Goal: Information Seeking & Learning: Find specific fact

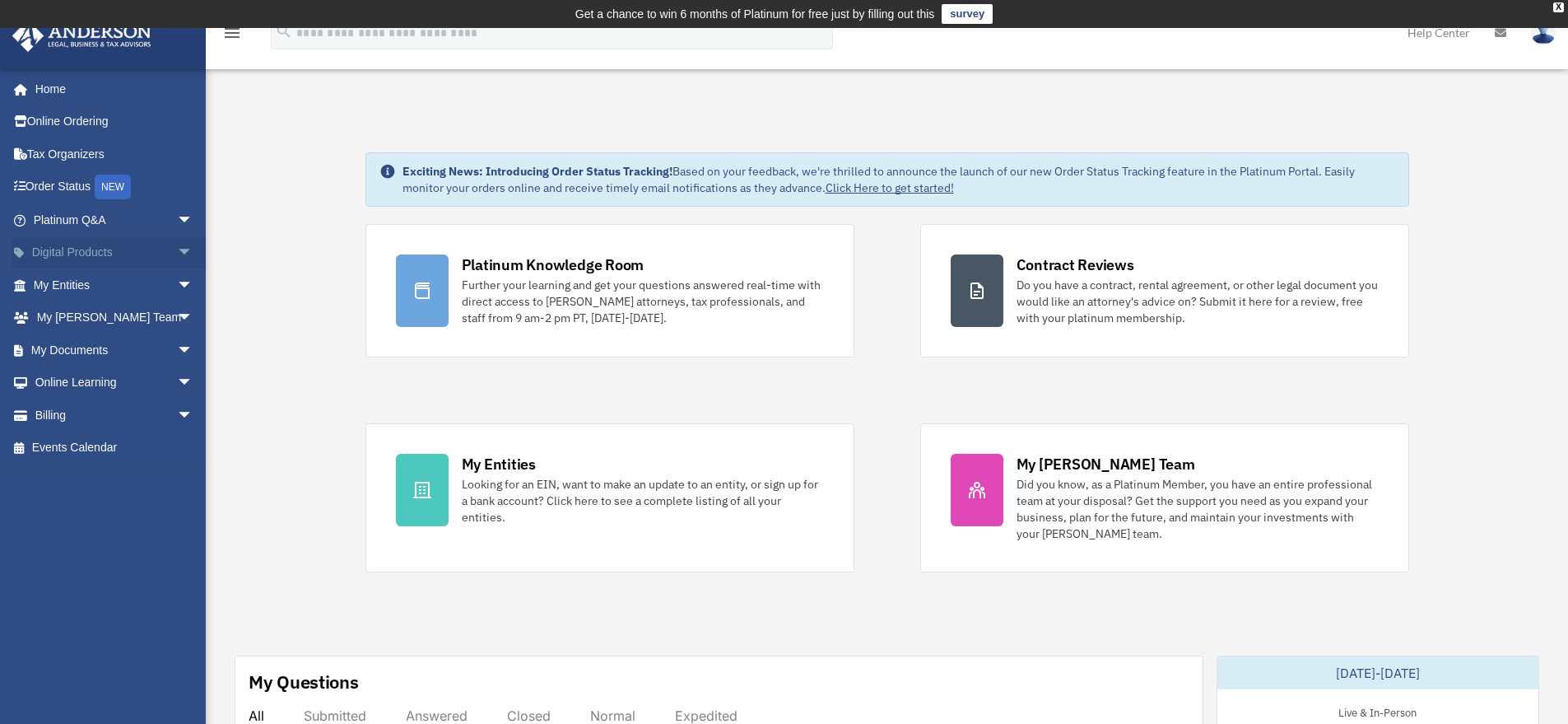
click at [72, 248] on link "Digital Products arrow_drop_down" at bounding box center [115, 253] width 207 height 33
click at [177, 254] on span "arrow_drop_down" at bounding box center [193, 253] width 33 height 34
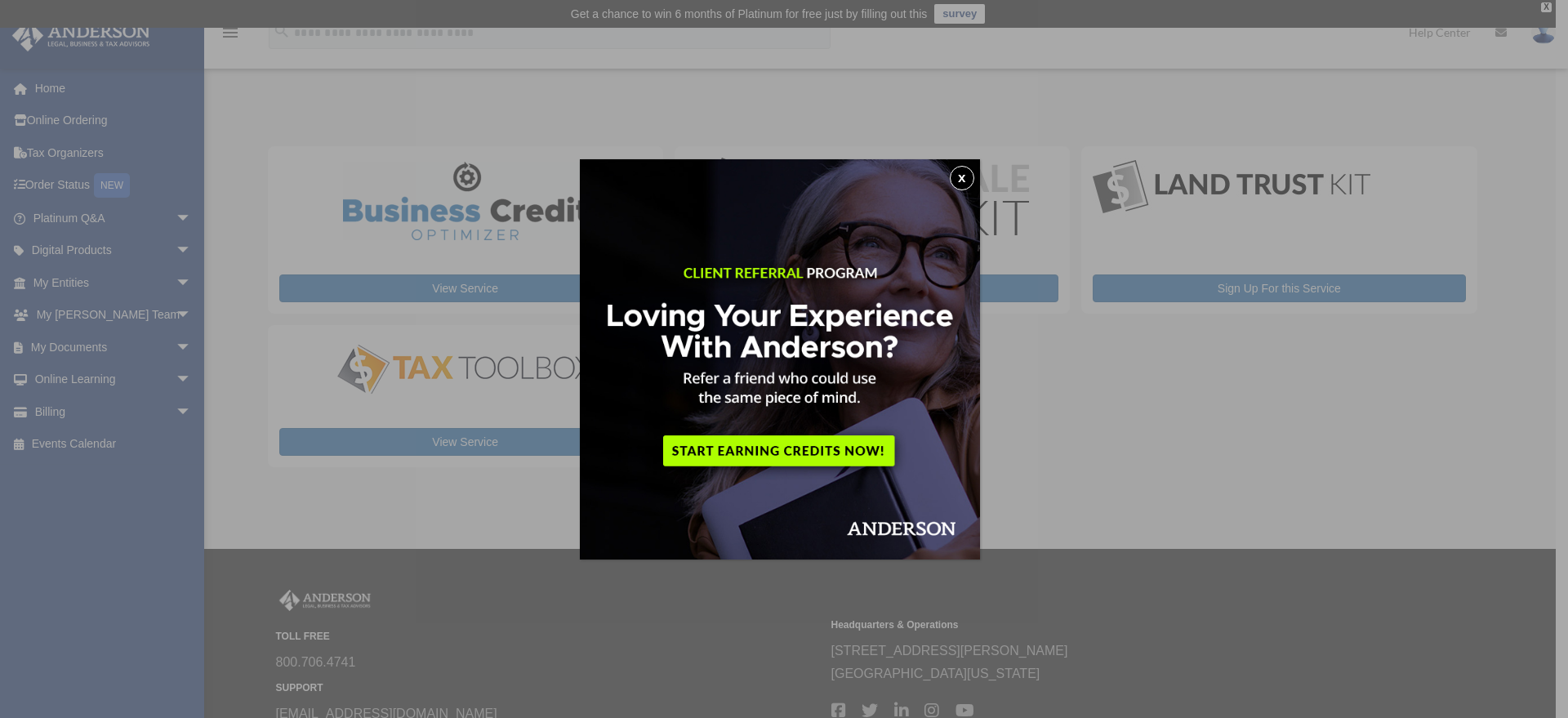
click at [964, 176] on button "x" at bounding box center [961, 177] width 24 height 24
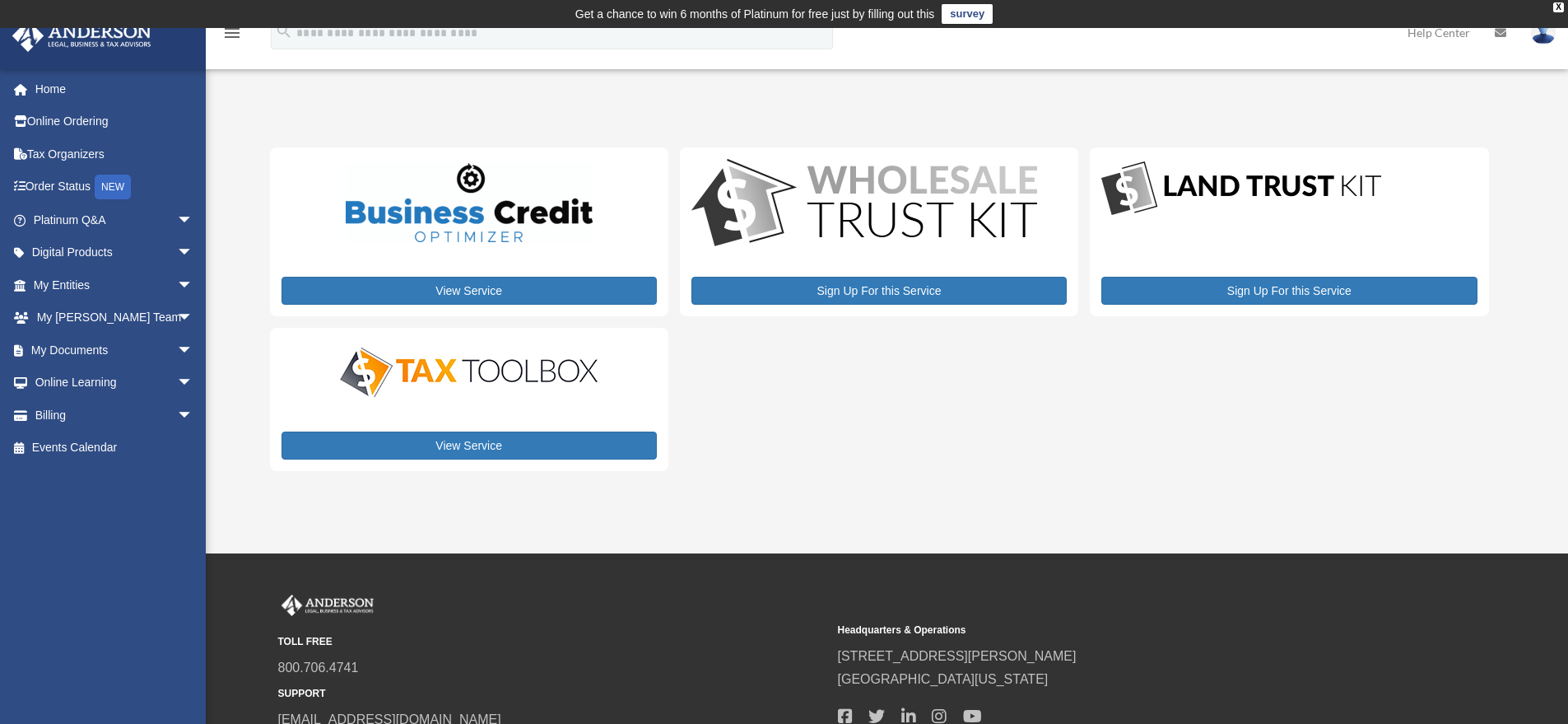
click at [515, 369] on img at bounding box center [469, 371] width 288 height 57
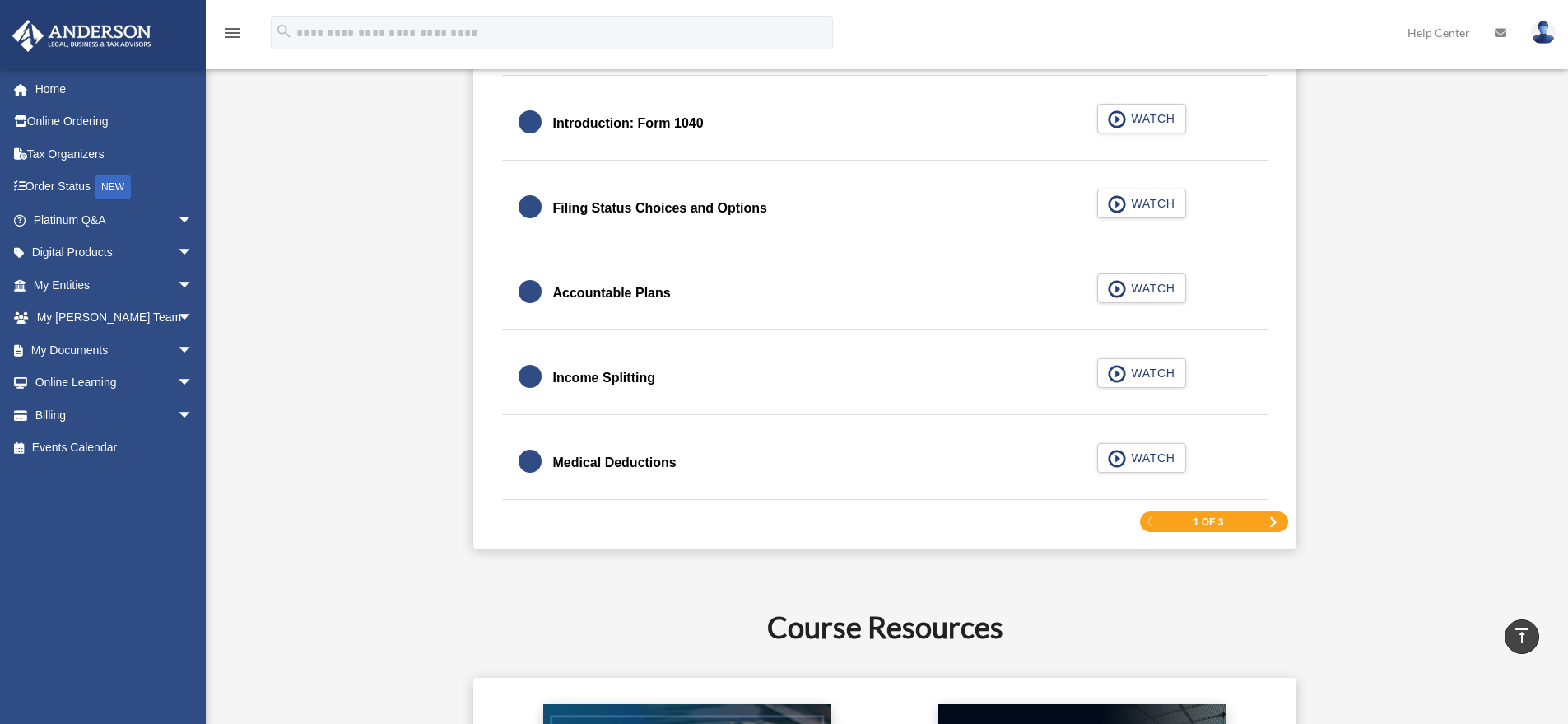
scroll to position [2499, 0]
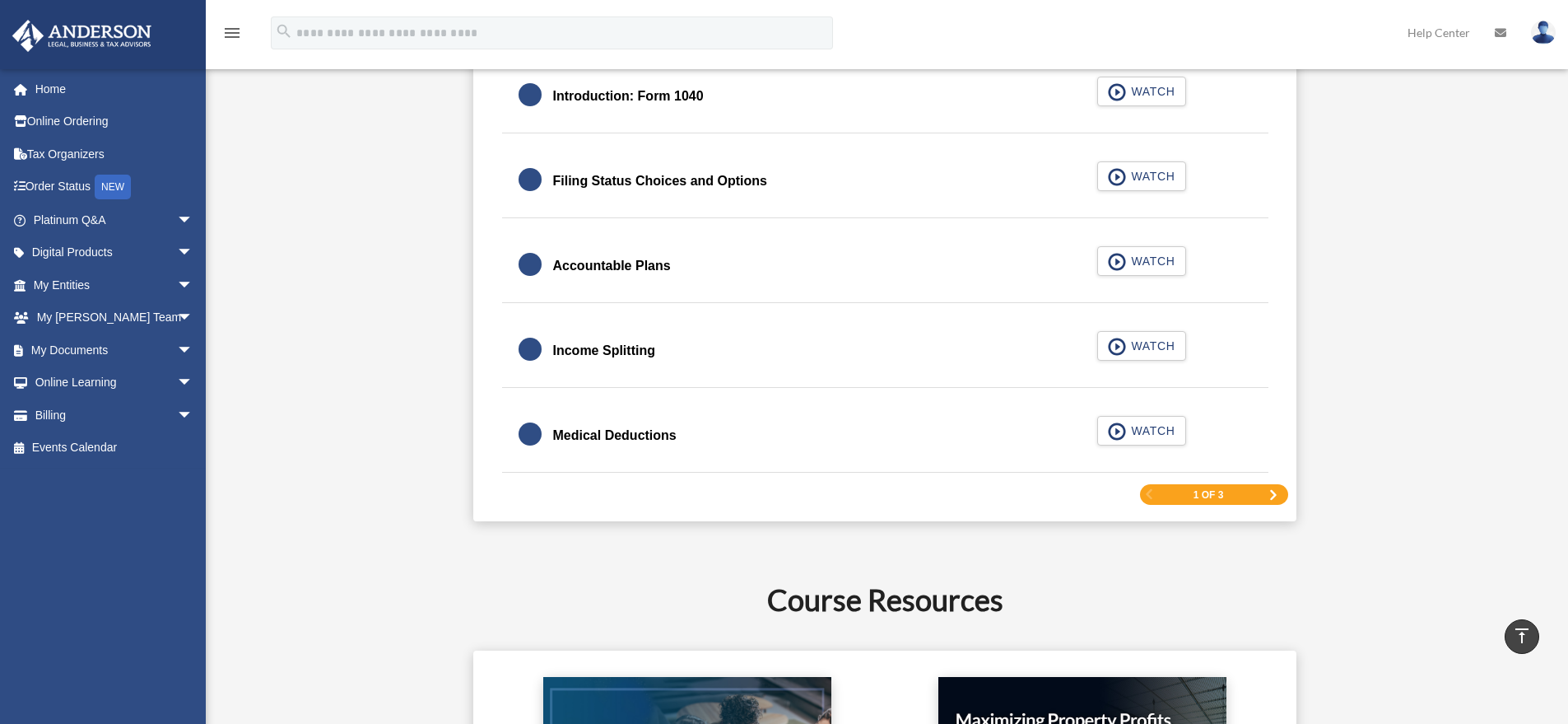
click at [1277, 493] on span "Next Page" at bounding box center [1273, 495] width 10 height 10
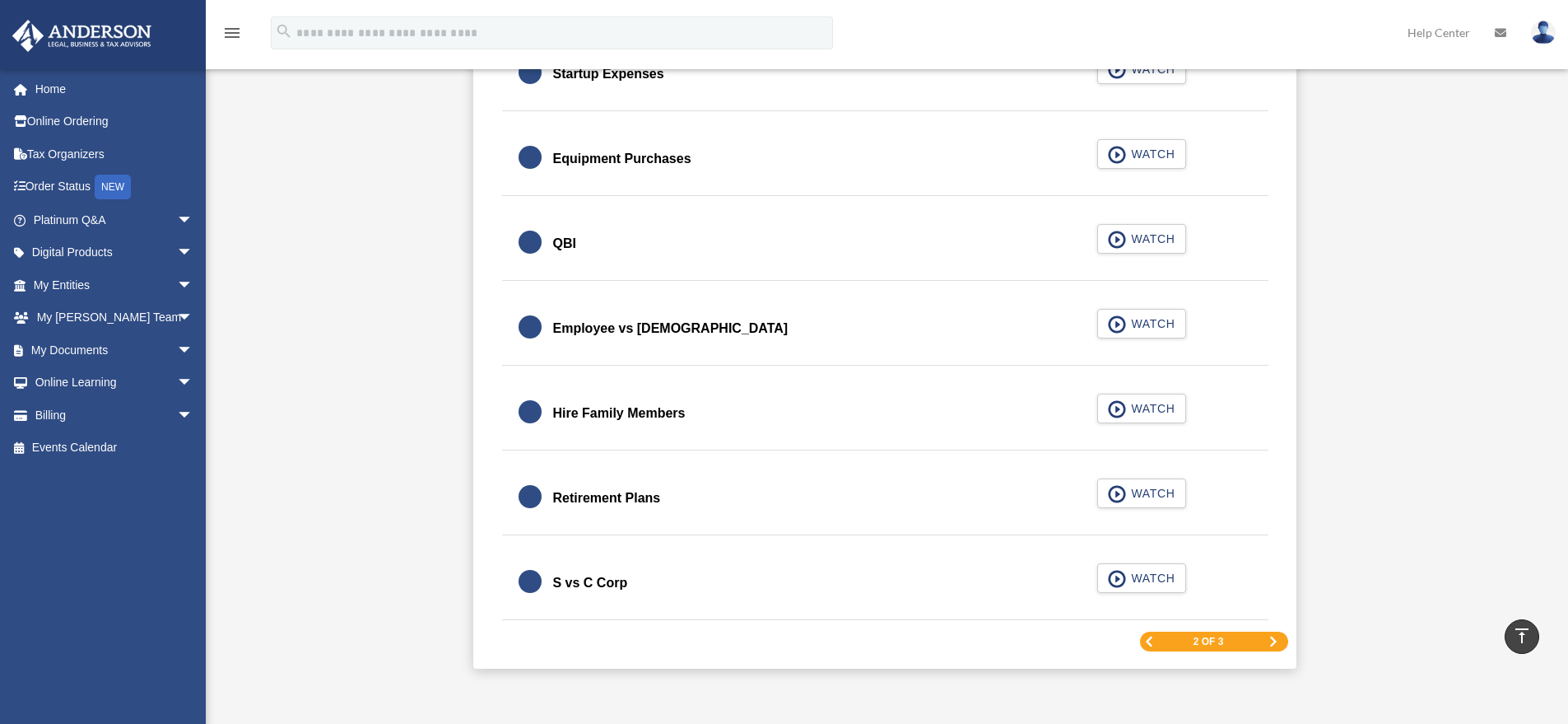
scroll to position [2423, 0]
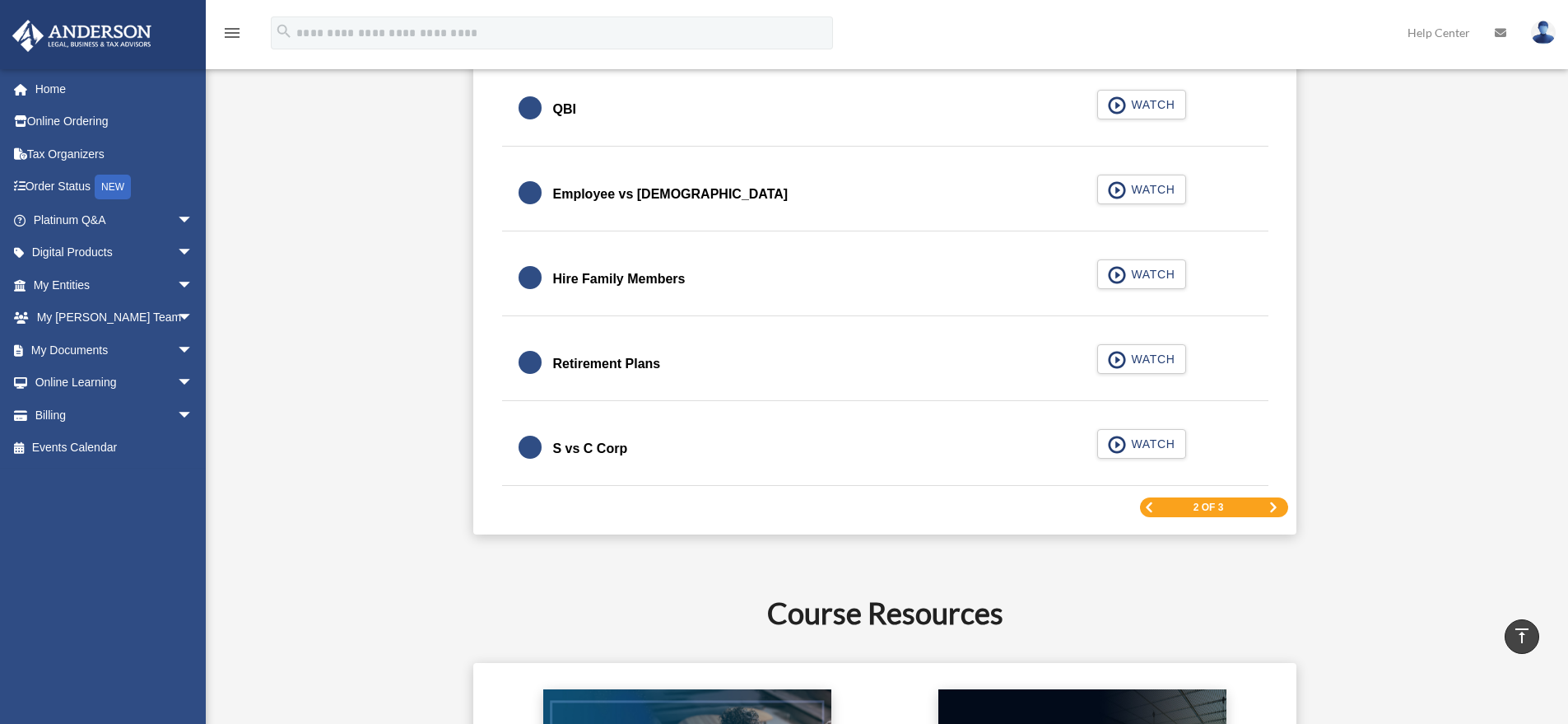
click at [1271, 504] on span "Next Page" at bounding box center [1273, 507] width 10 height 10
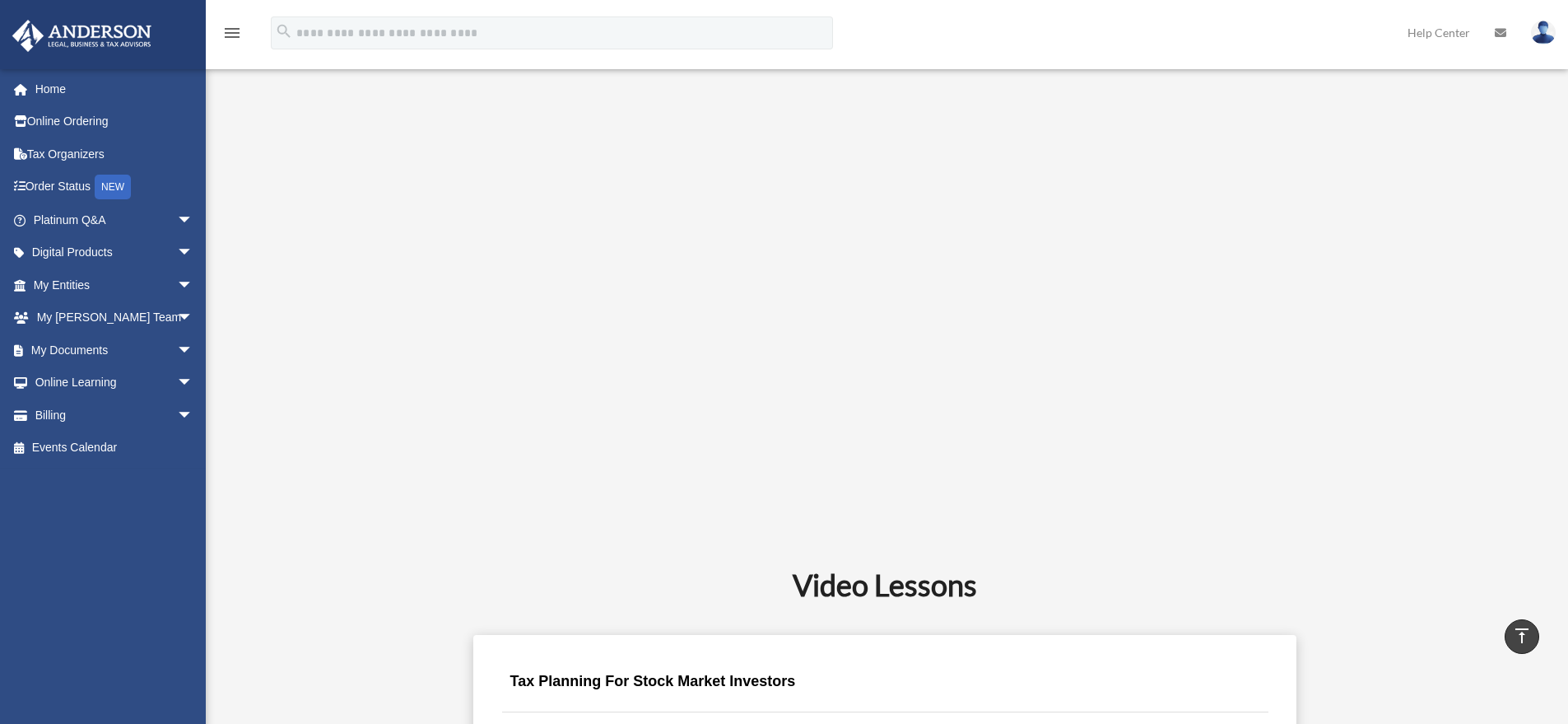
scroll to position [0, 0]
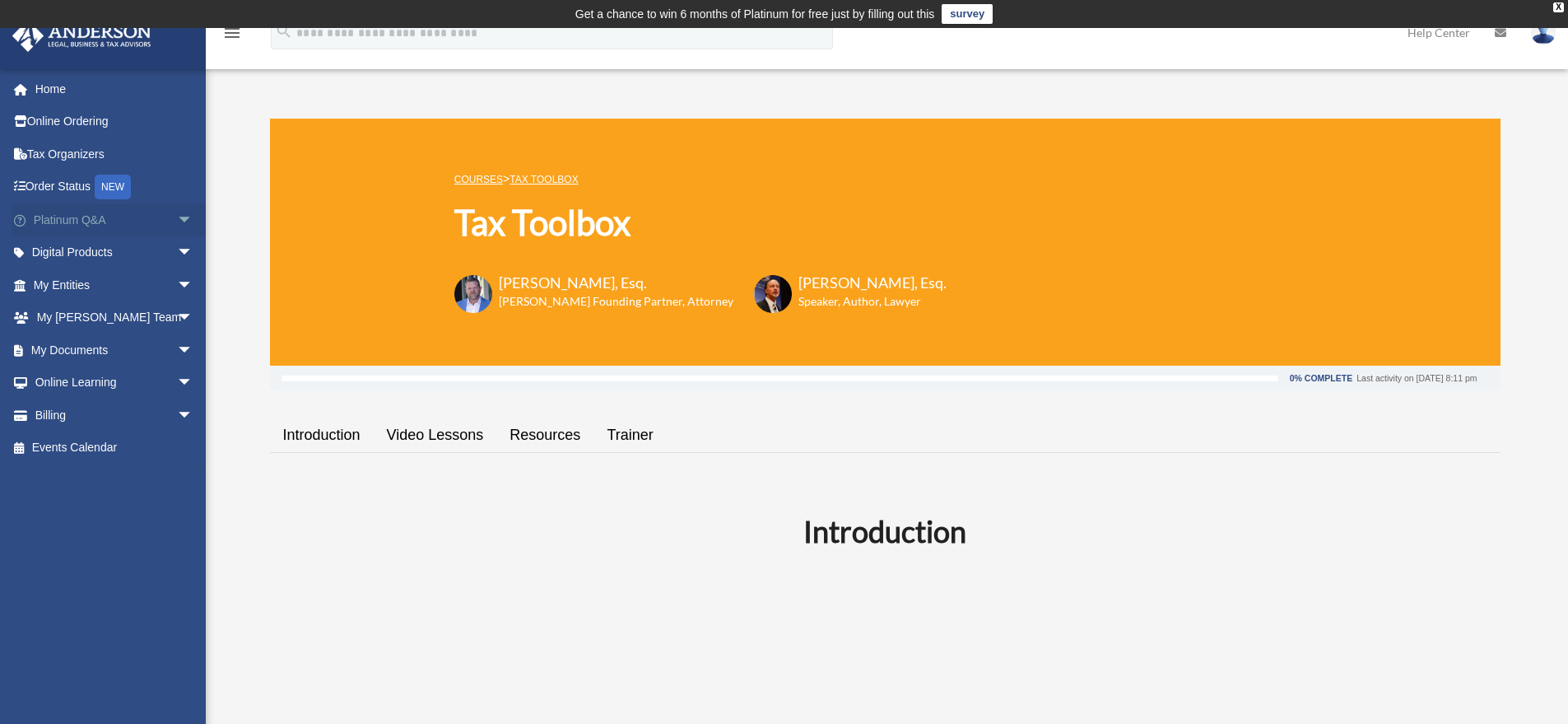
click at [66, 221] on link "Platinum Q&A arrow_drop_down" at bounding box center [115, 220] width 207 height 33
click at [177, 217] on span "arrow_drop_down" at bounding box center [193, 220] width 33 height 34
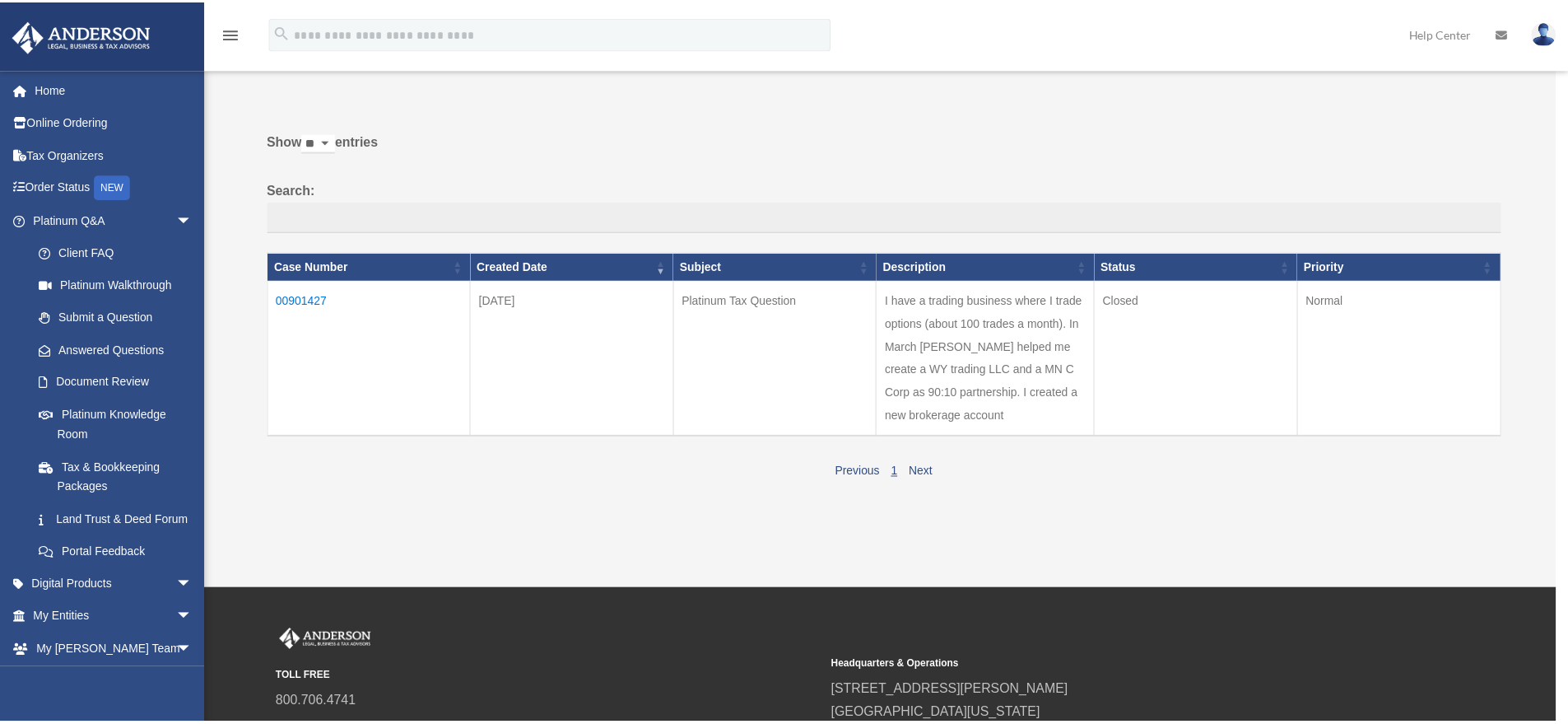
scroll to position [67, 0]
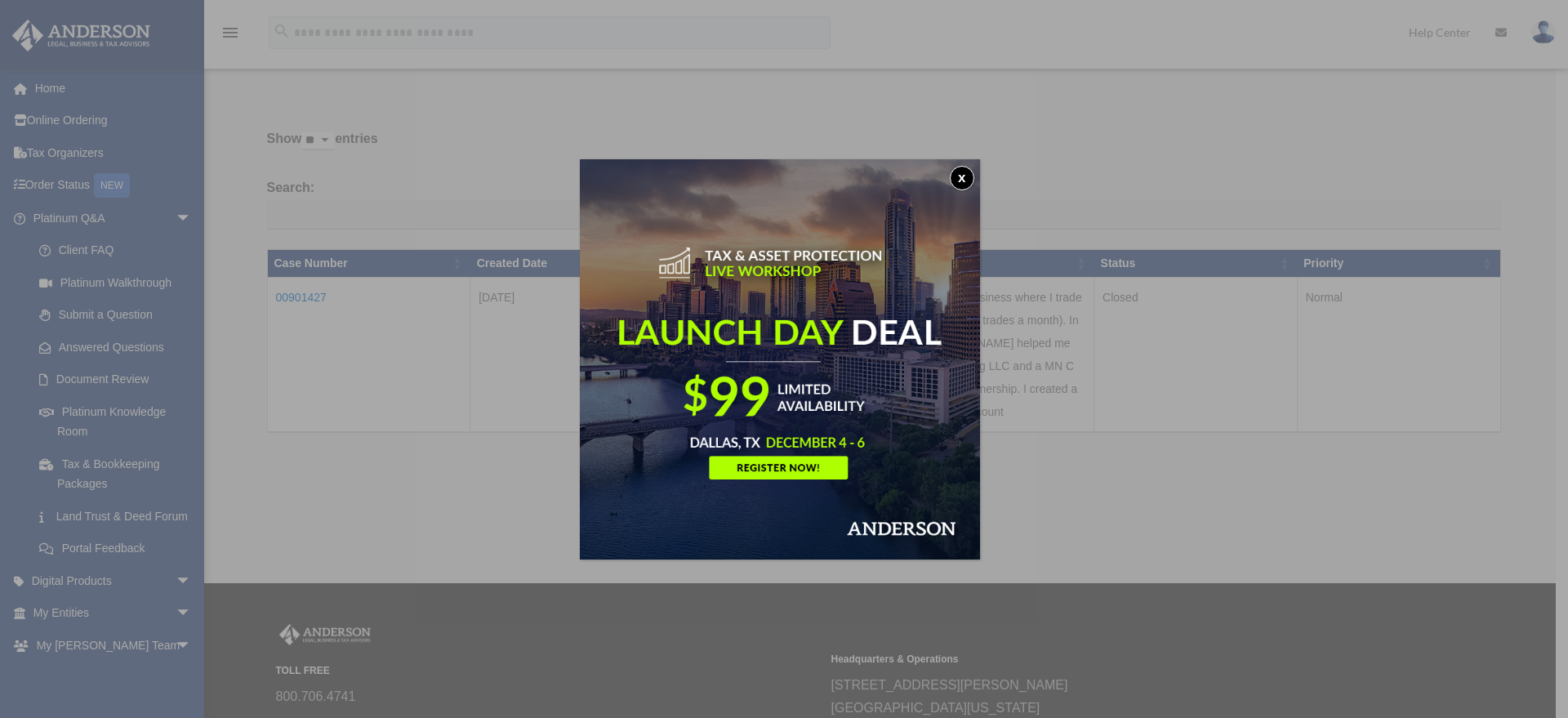
click at [965, 177] on button "x" at bounding box center [961, 177] width 24 height 24
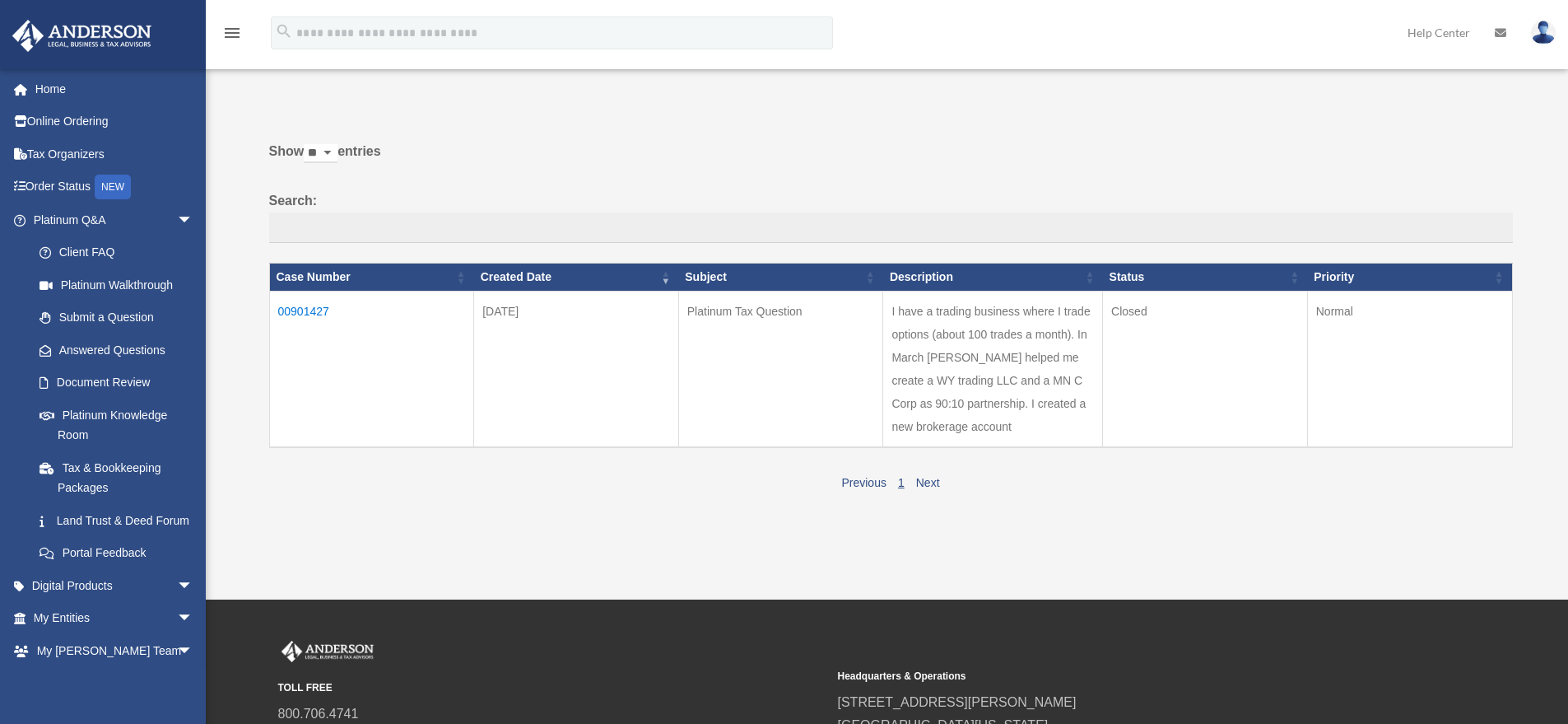
scroll to position [56, 0]
click at [934, 483] on link "Next" at bounding box center [928, 482] width 24 height 14
click at [317, 310] on td "00901427" at bounding box center [371, 367] width 205 height 156
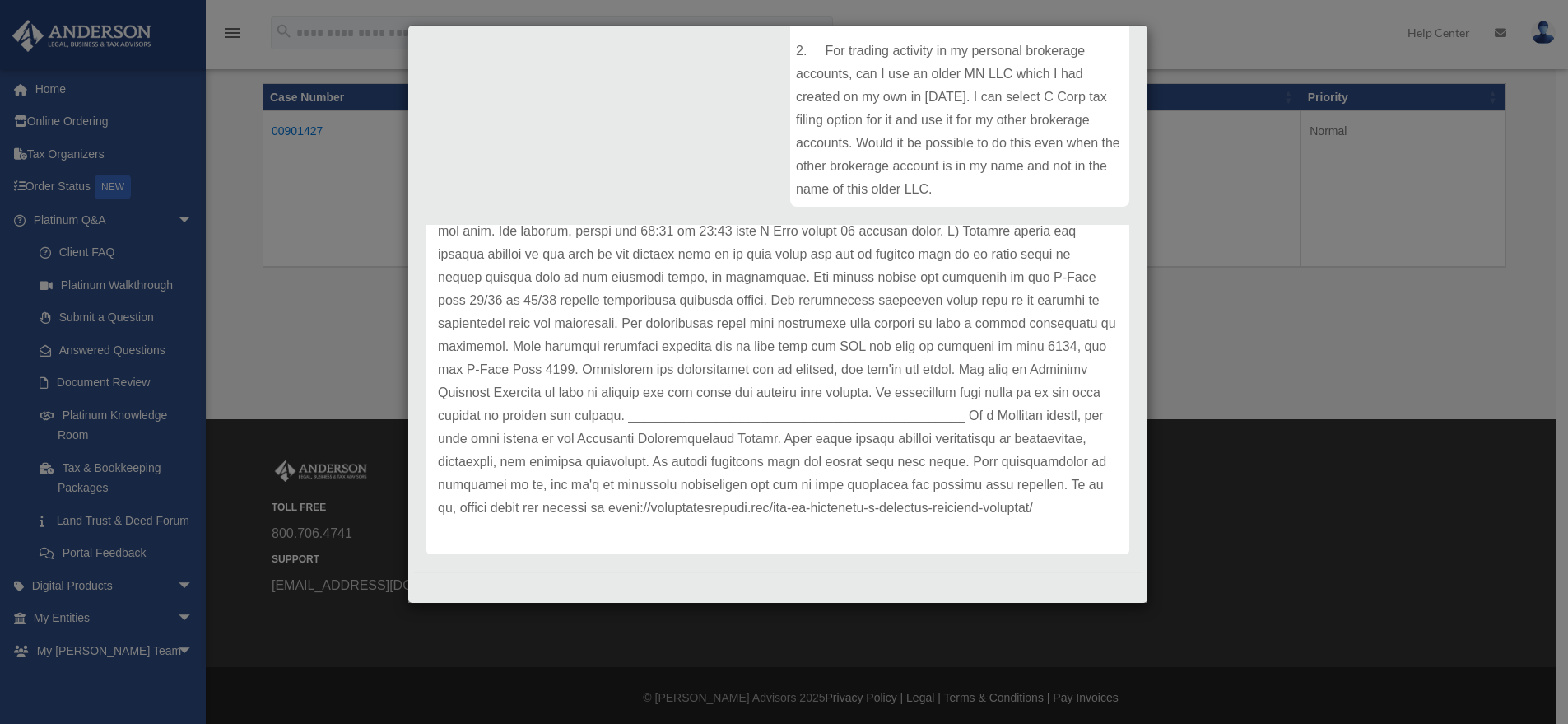
scroll to position [238, 0]
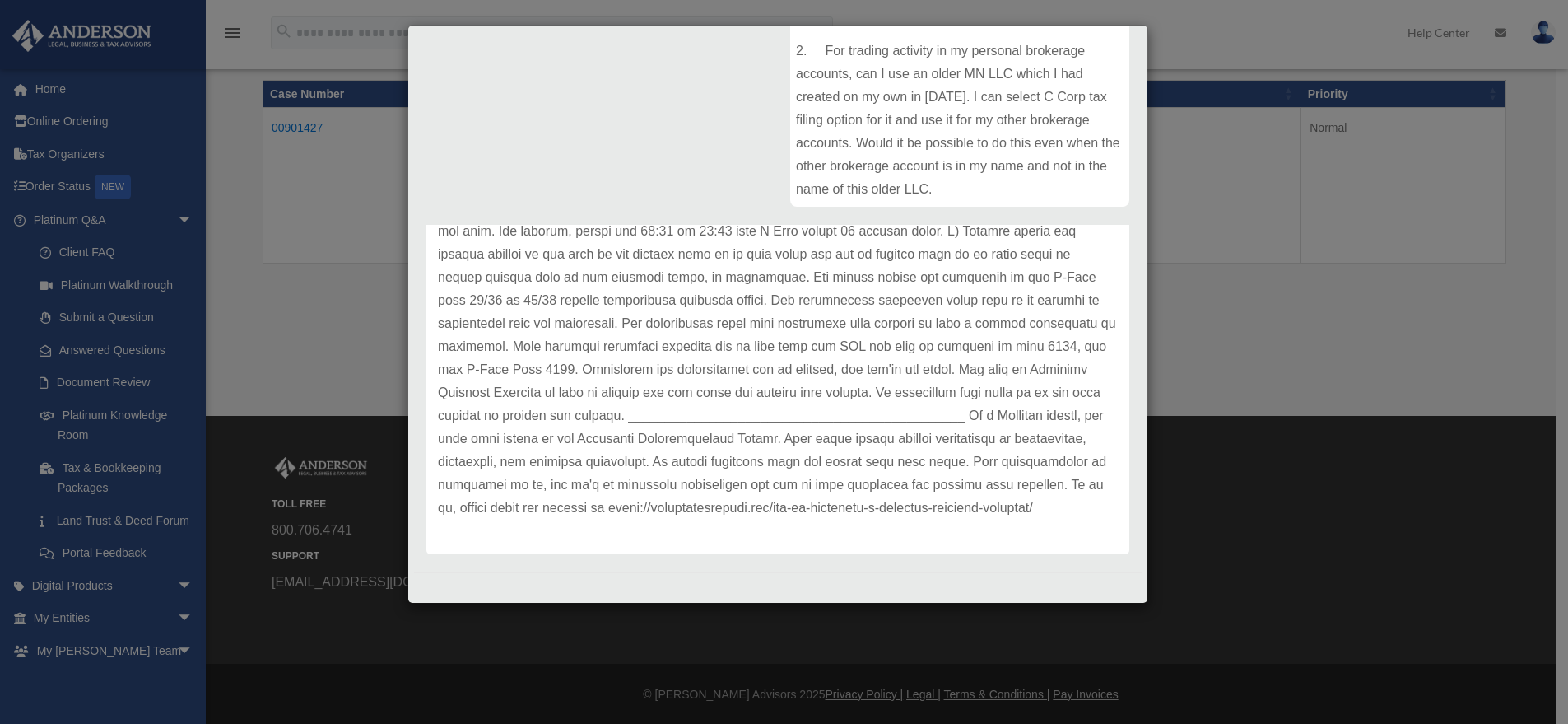
click at [124, 290] on div "Case Detail × Platinum Tax Question Case Number 00901427 Created Date March 13,…" at bounding box center [784, 362] width 1568 height 724
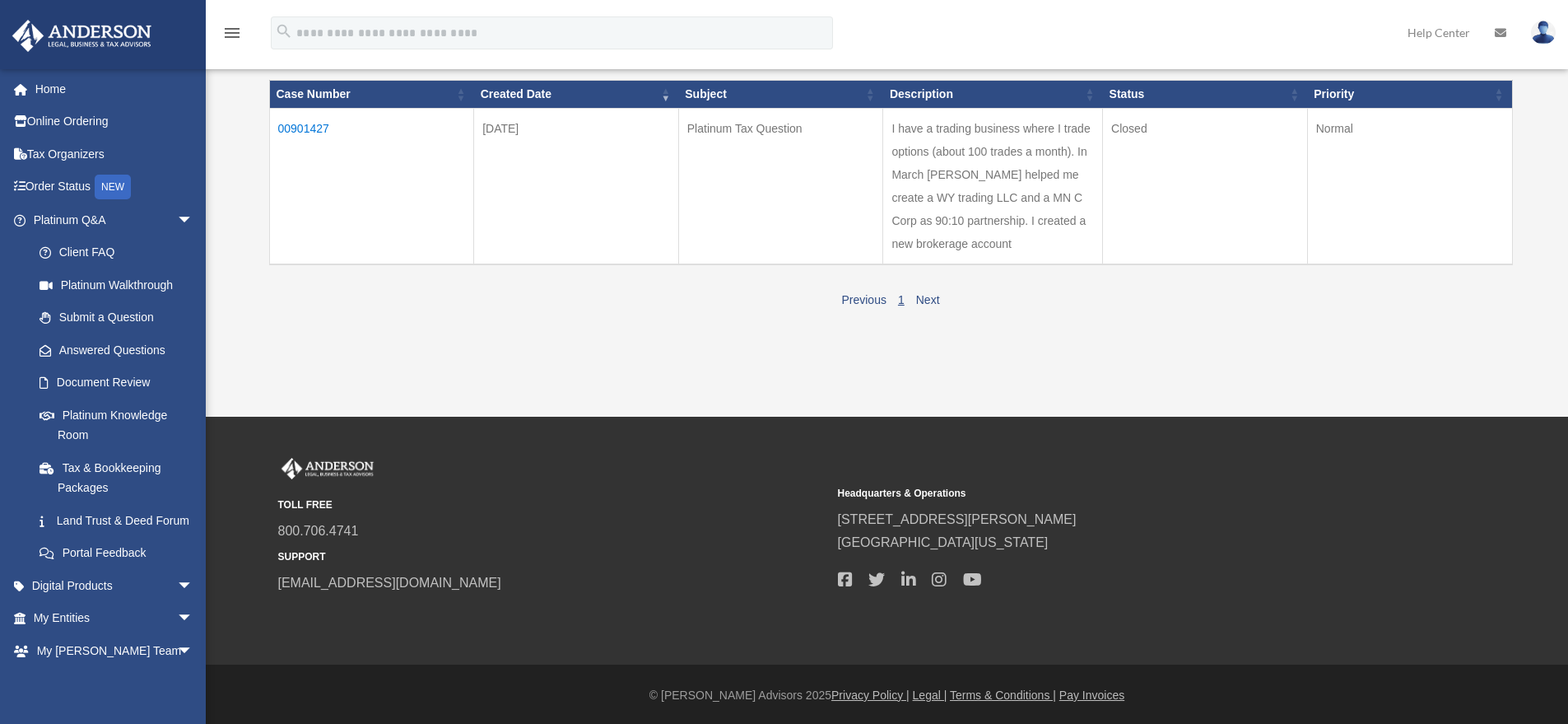
scroll to position [0, 0]
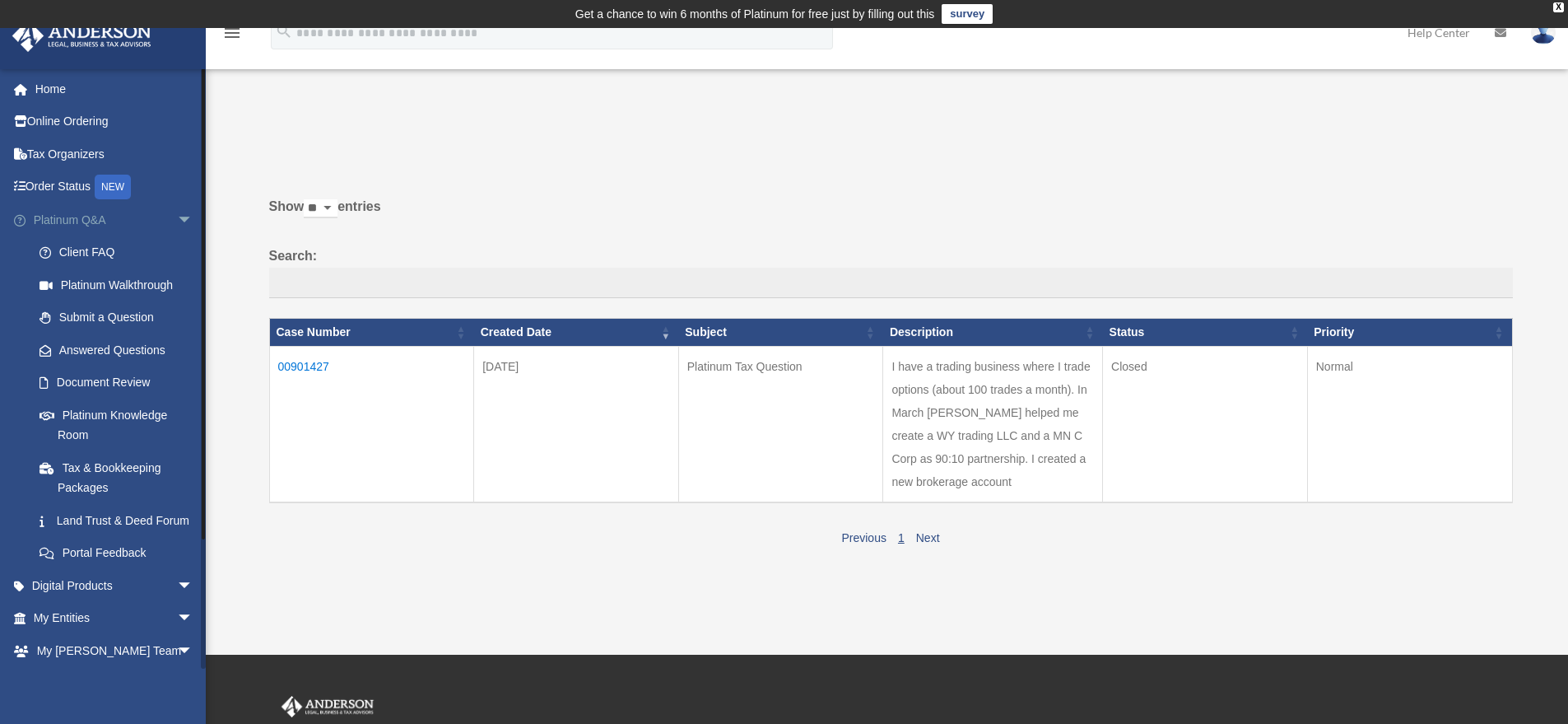
click at [177, 217] on span "arrow_drop_down" at bounding box center [193, 220] width 33 height 34
